Goal: Navigation & Orientation: Find specific page/section

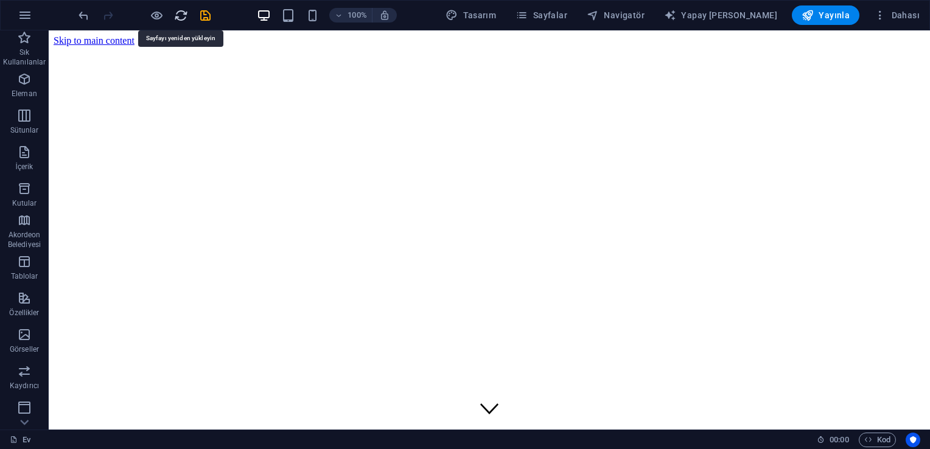
click at [187, 16] on icon "Yeni -den yükle" at bounding box center [181, 16] width 14 height 14
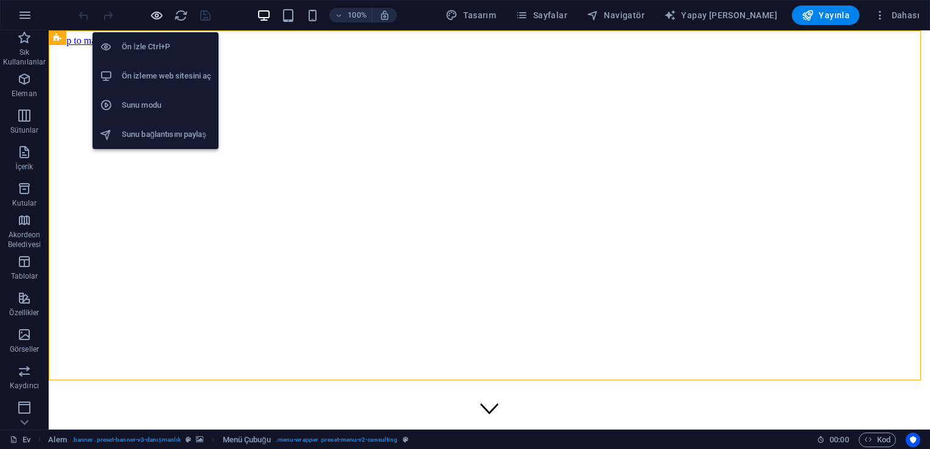
click at [155, 11] on icon "button" at bounding box center [157, 16] width 14 height 14
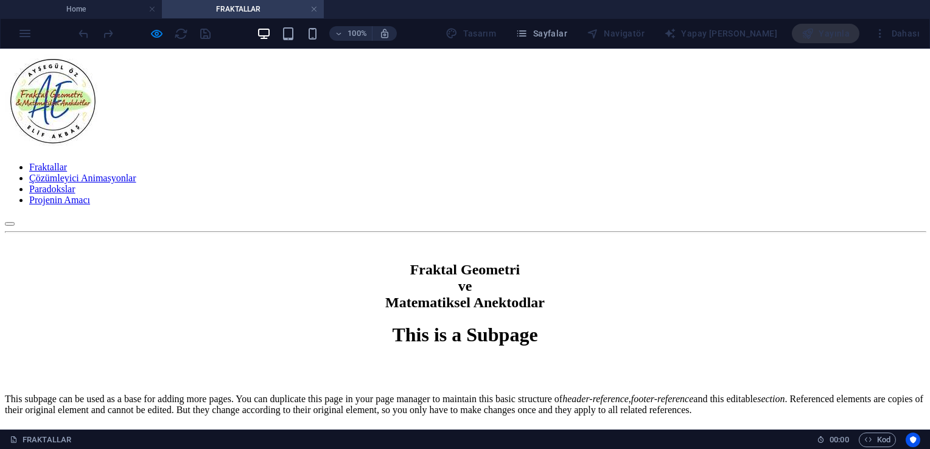
click at [501, 162] on nav "Fraktallar Çözümleyici Animasyonlar Paradokslar Projenin Amacı" at bounding box center [465, 184] width 920 height 44
click at [495, 162] on nav "Fraktallar Çözümleyici Animasyonlar Paradokslar Projenin Amacı" at bounding box center [465, 184] width 920 height 44
click at [414, 162] on nav "Fraktallar Çözümleyici Animasyonlar Paradokslar Projenin Amacı" at bounding box center [465, 184] width 920 height 44
click at [416, 162] on nav "Fraktallar Çözümleyici Animasyonlar Paradokslar Projenin Amacı" at bounding box center [465, 184] width 920 height 44
drag, startPoint x: 416, startPoint y: 118, endPoint x: 553, endPoint y: 117, distance: 136.9
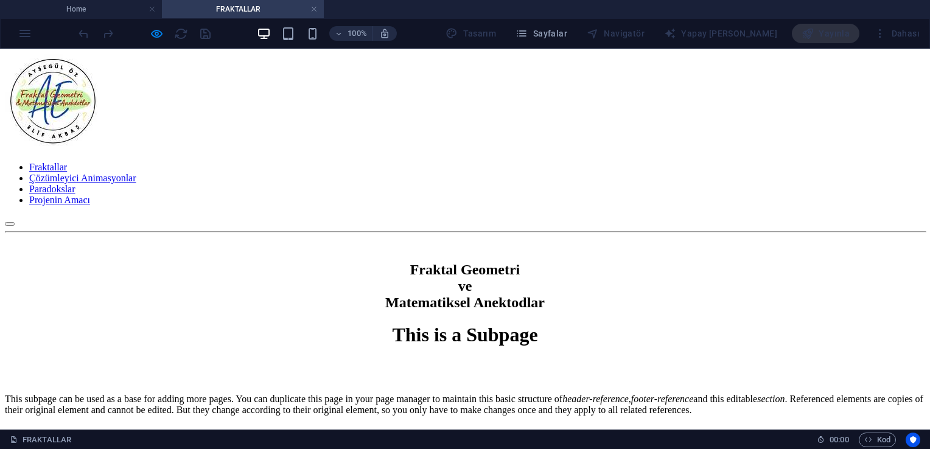
click at [553, 162] on nav "Fraktallar Çözümleyici Animasyonlar Paradokslar Projenin Amacı" at bounding box center [465, 184] width 920 height 44
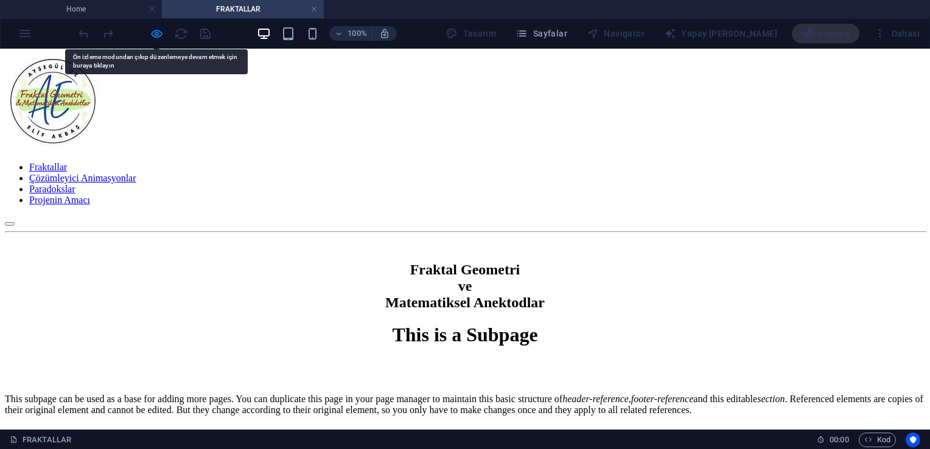
click at [553, 162] on nav "Fraktallar Çözümleyici Animasyonlar Paradokslar Projenin Amacı" at bounding box center [465, 184] width 920 height 44
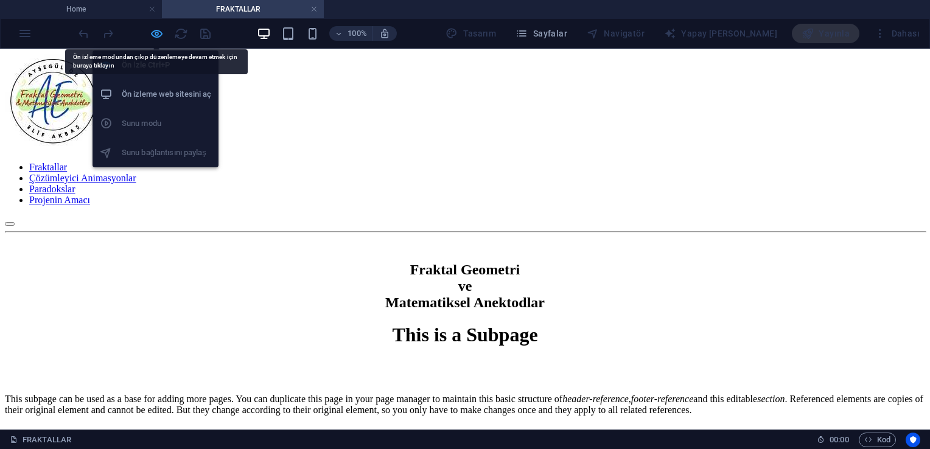
click at [153, 33] on icon "button" at bounding box center [157, 34] width 14 height 14
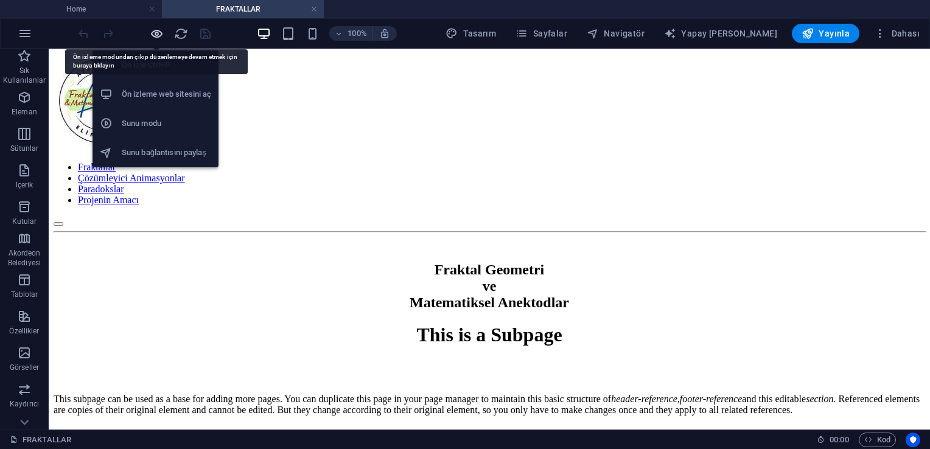
click at [153, 33] on icon "button" at bounding box center [157, 34] width 14 height 14
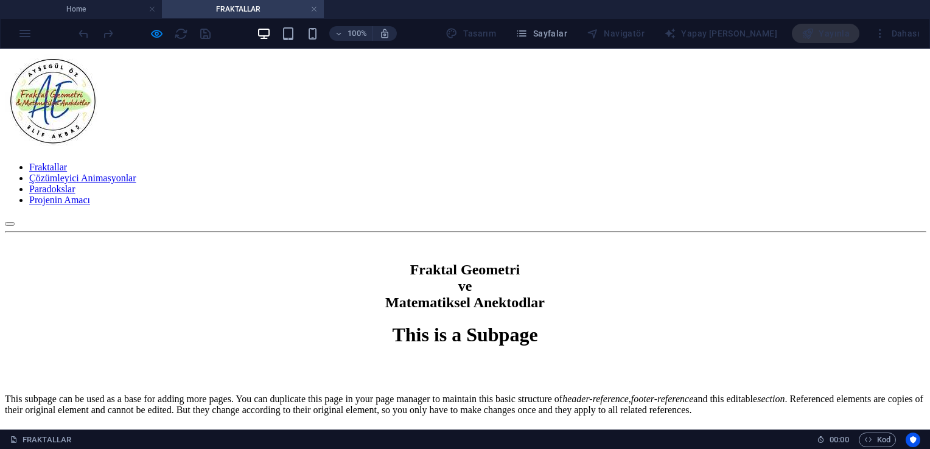
click at [136, 173] on link "Çözümleyici Animasyonlar" at bounding box center [82, 178] width 107 height 10
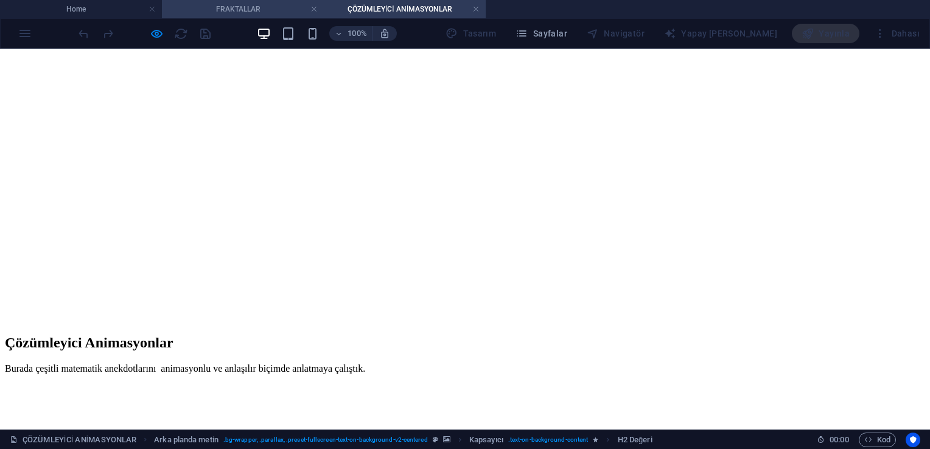
click at [256, 9] on h4 "FRAKTALLAR" at bounding box center [243, 8] width 162 height 13
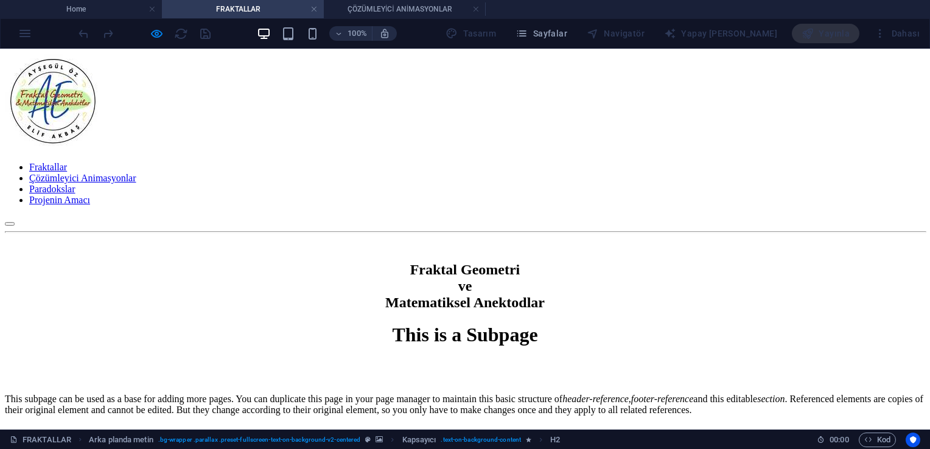
click at [75, 184] on link "Paradokslar" at bounding box center [52, 189] width 46 height 10
click at [90, 195] on link "Projenin Amacı" at bounding box center [59, 200] width 61 height 10
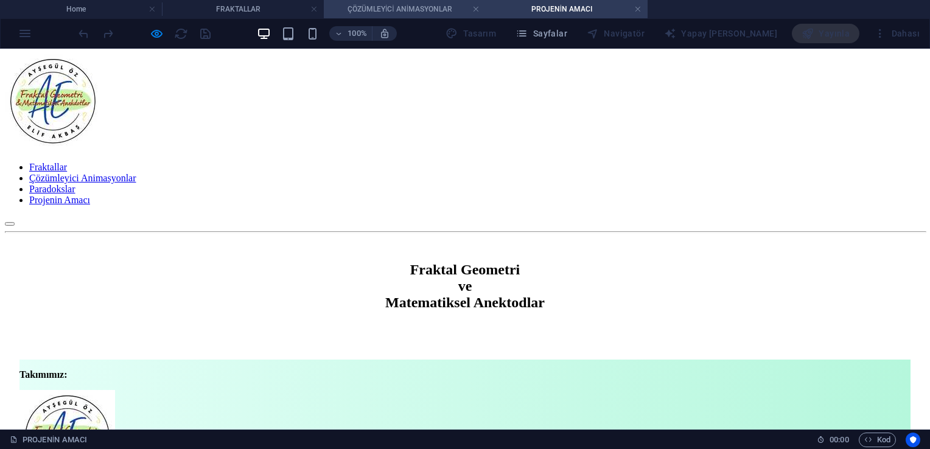
click at [367, 13] on h4 "ÇÖZÜMLEYİCİ ANİMASYONLAR" at bounding box center [405, 8] width 162 height 13
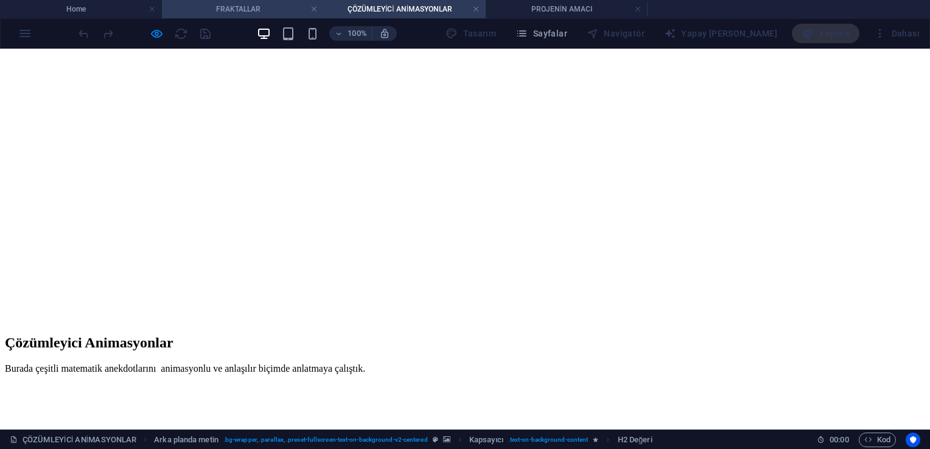
click at [277, 9] on h4 "FRAKTALLAR" at bounding box center [243, 8] width 162 height 13
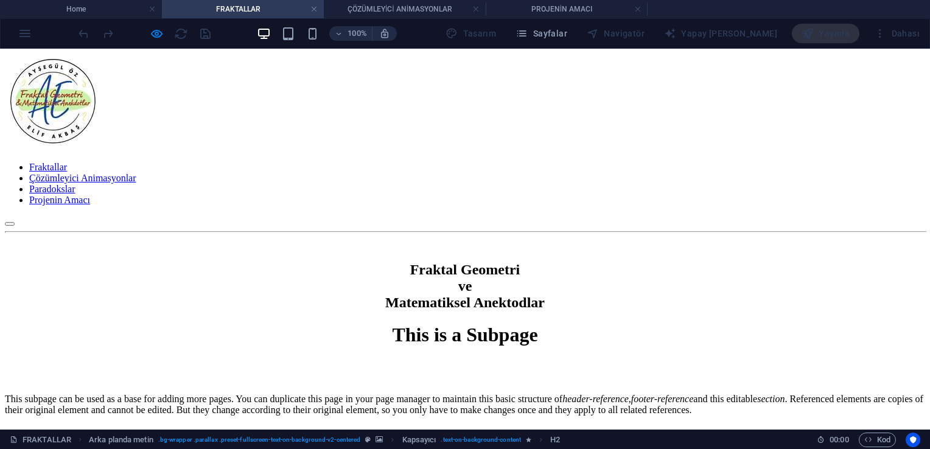
click at [75, 184] on link "Paradokslar" at bounding box center [52, 189] width 46 height 10
